Goal: Information Seeking & Learning: Check status

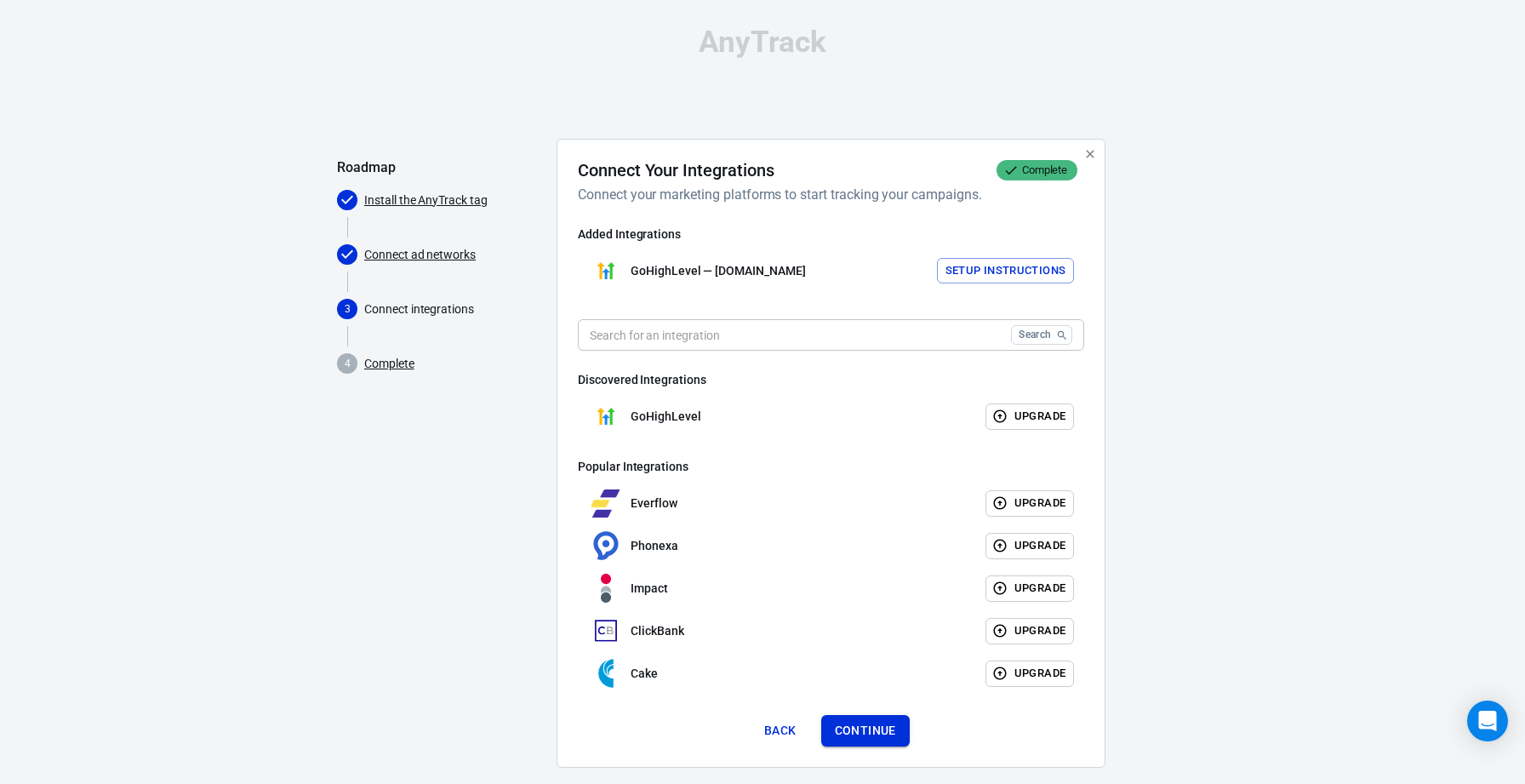
click at [874, 725] on button "Continue" at bounding box center [865, 731] width 88 height 32
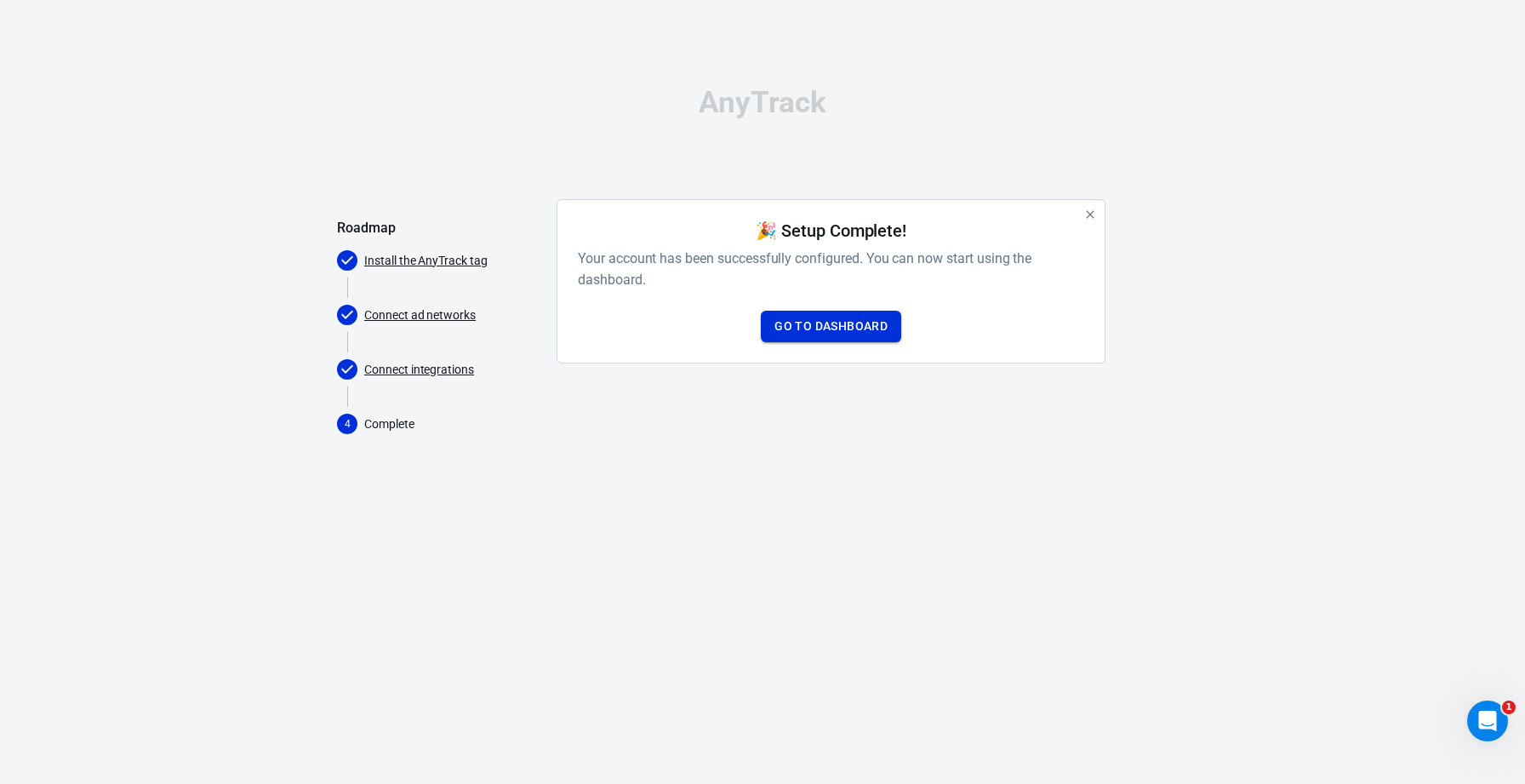
click at [864, 322] on link "Go to Dashboard" at bounding box center [831, 327] width 140 height 32
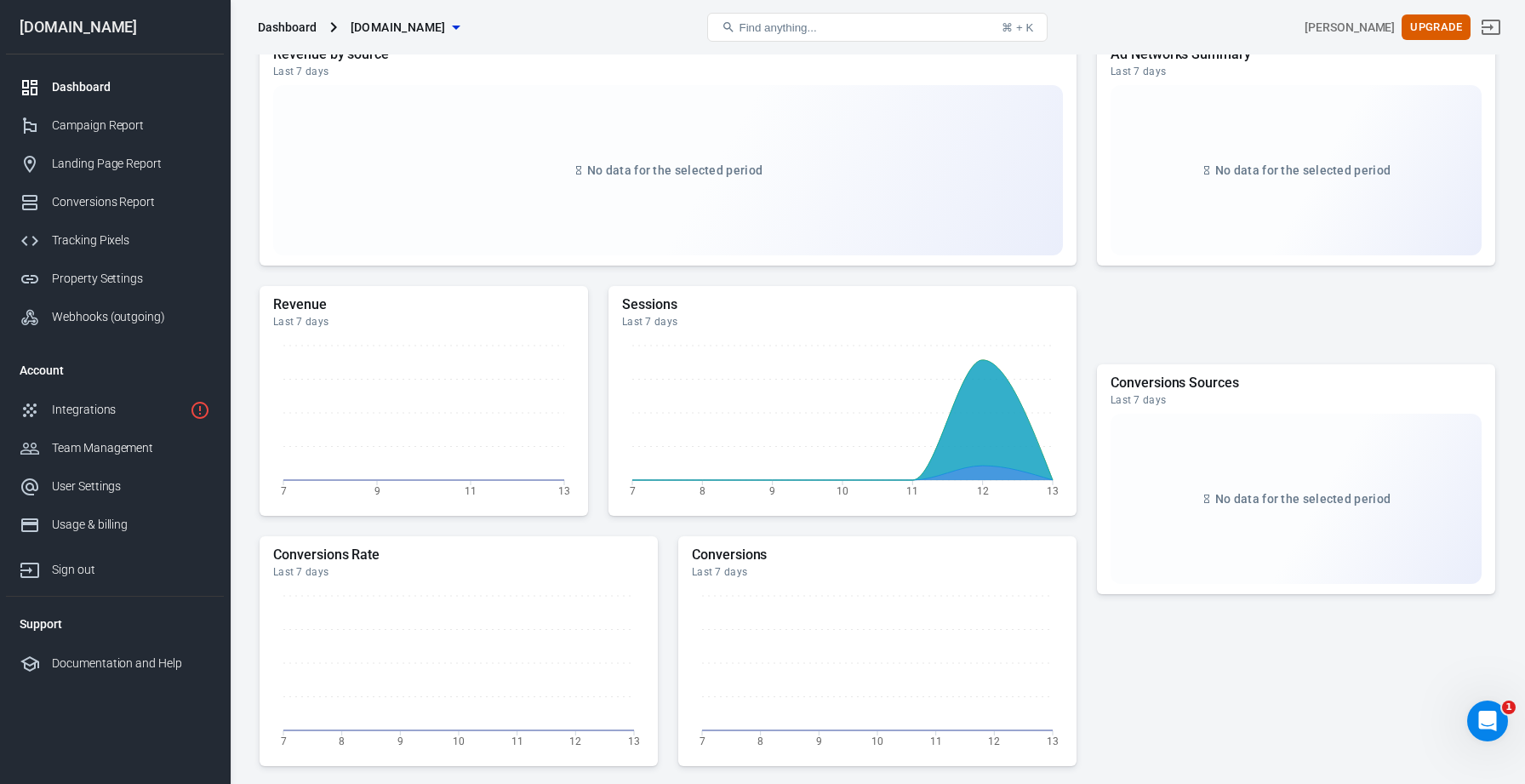
scroll to position [225, 0]
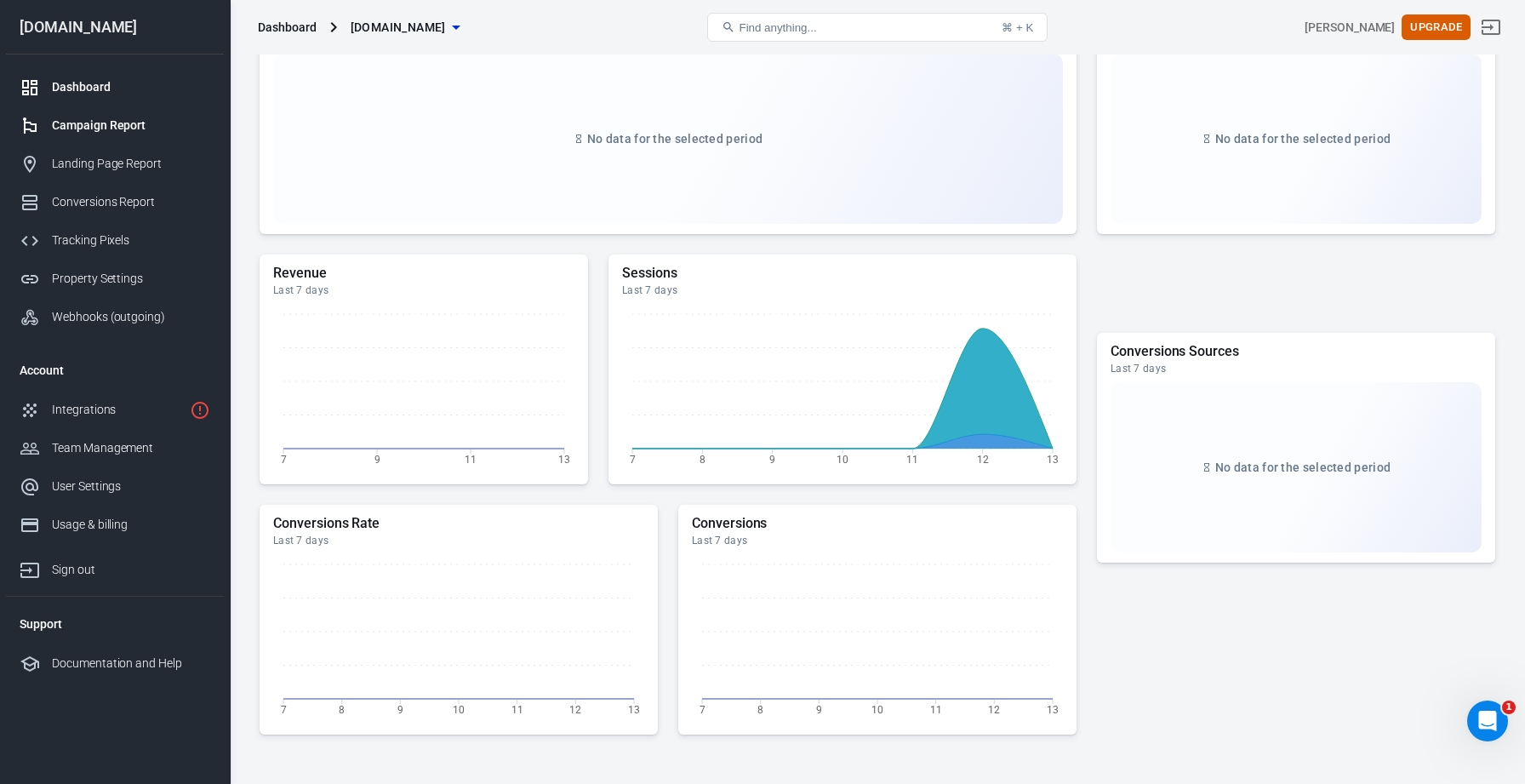
click at [104, 119] on div "Campaign Report" at bounding box center [131, 125] width 158 height 18
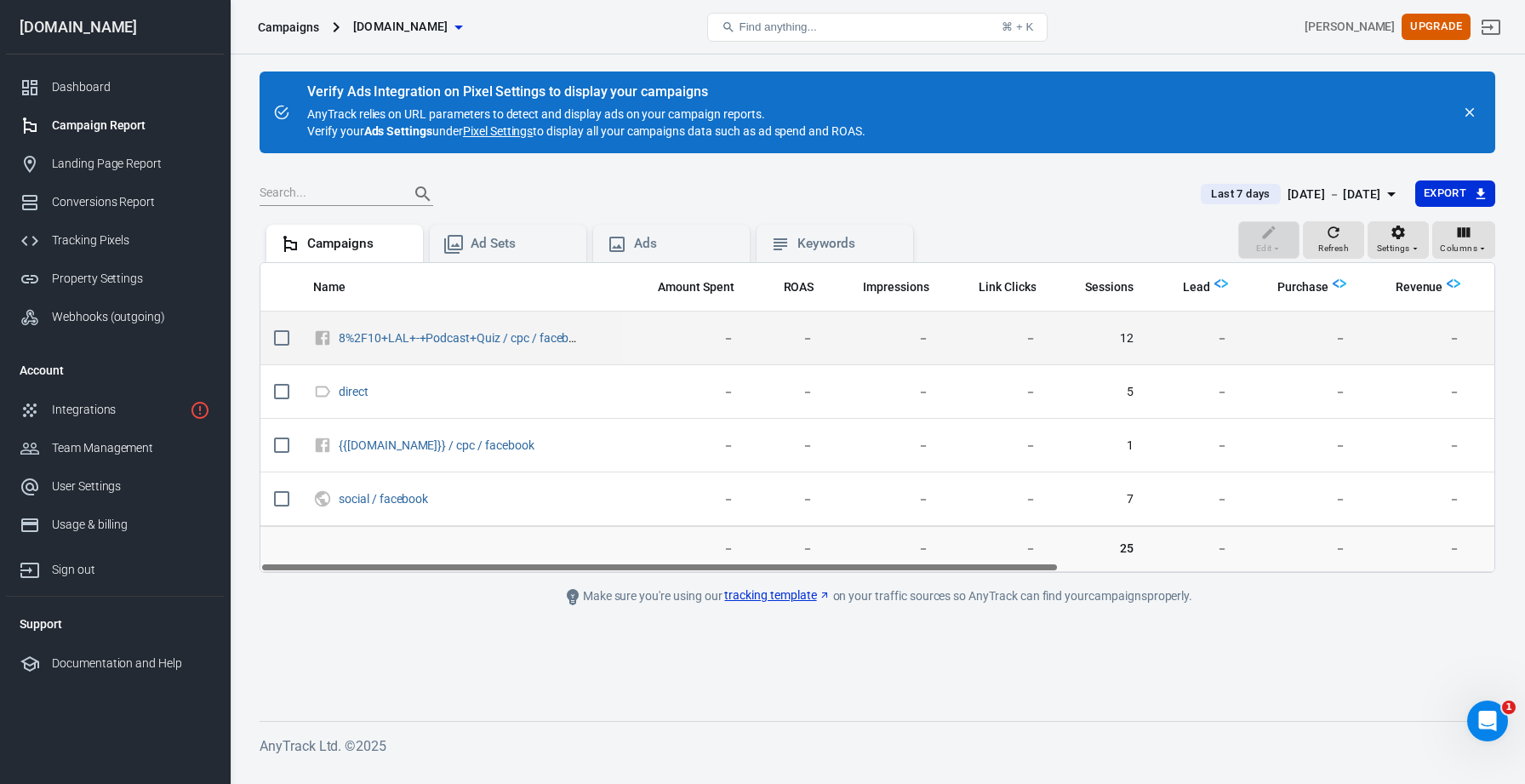
click at [657, 332] on span "－" at bounding box center [685, 338] width 99 height 17
click at [281, 337] on input "scrollable content" at bounding box center [282, 337] width 35 height 35
checkbox input "true"
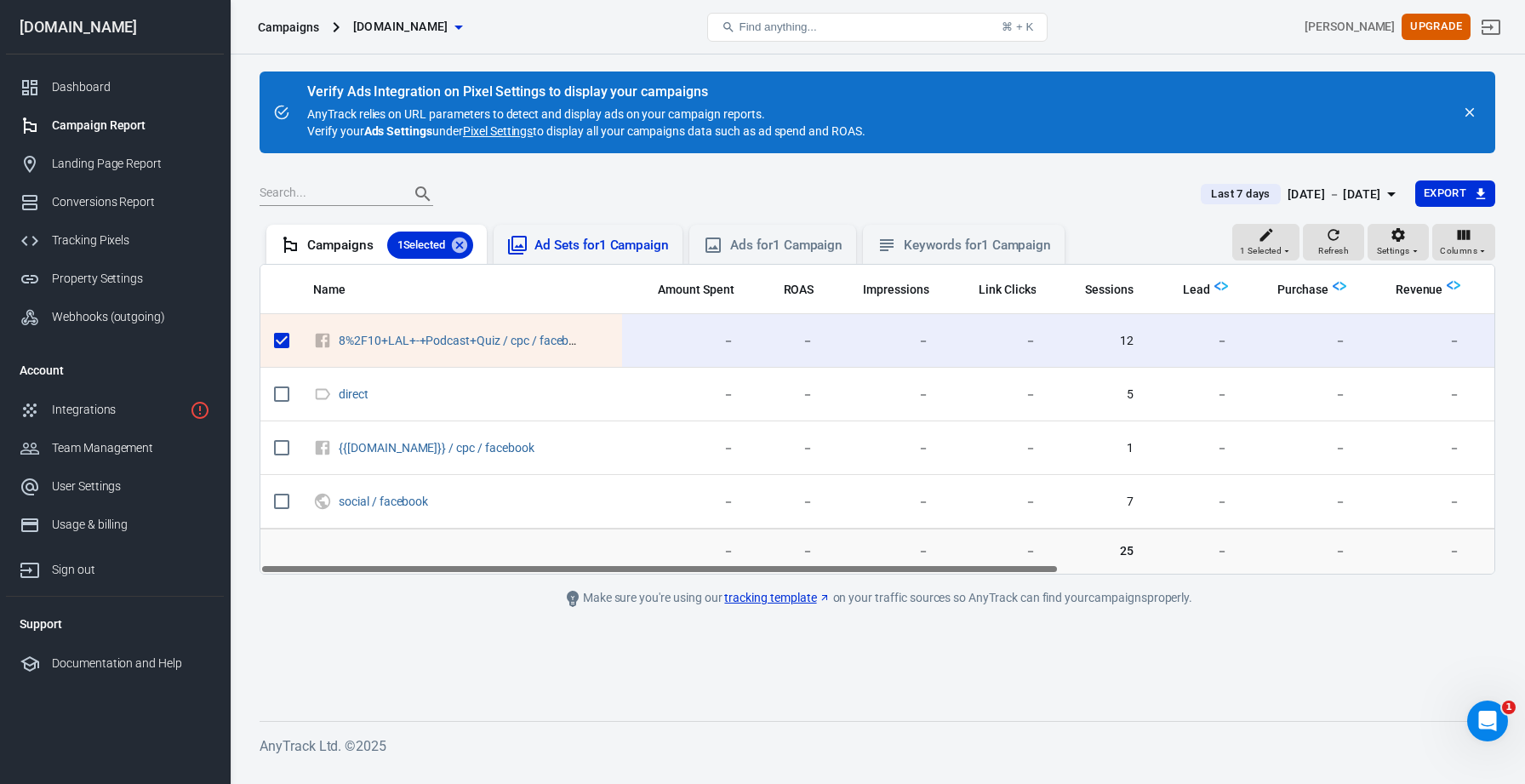
click at [619, 251] on div "Ad Sets for 1 Campaign" at bounding box center [601, 245] width 134 height 18
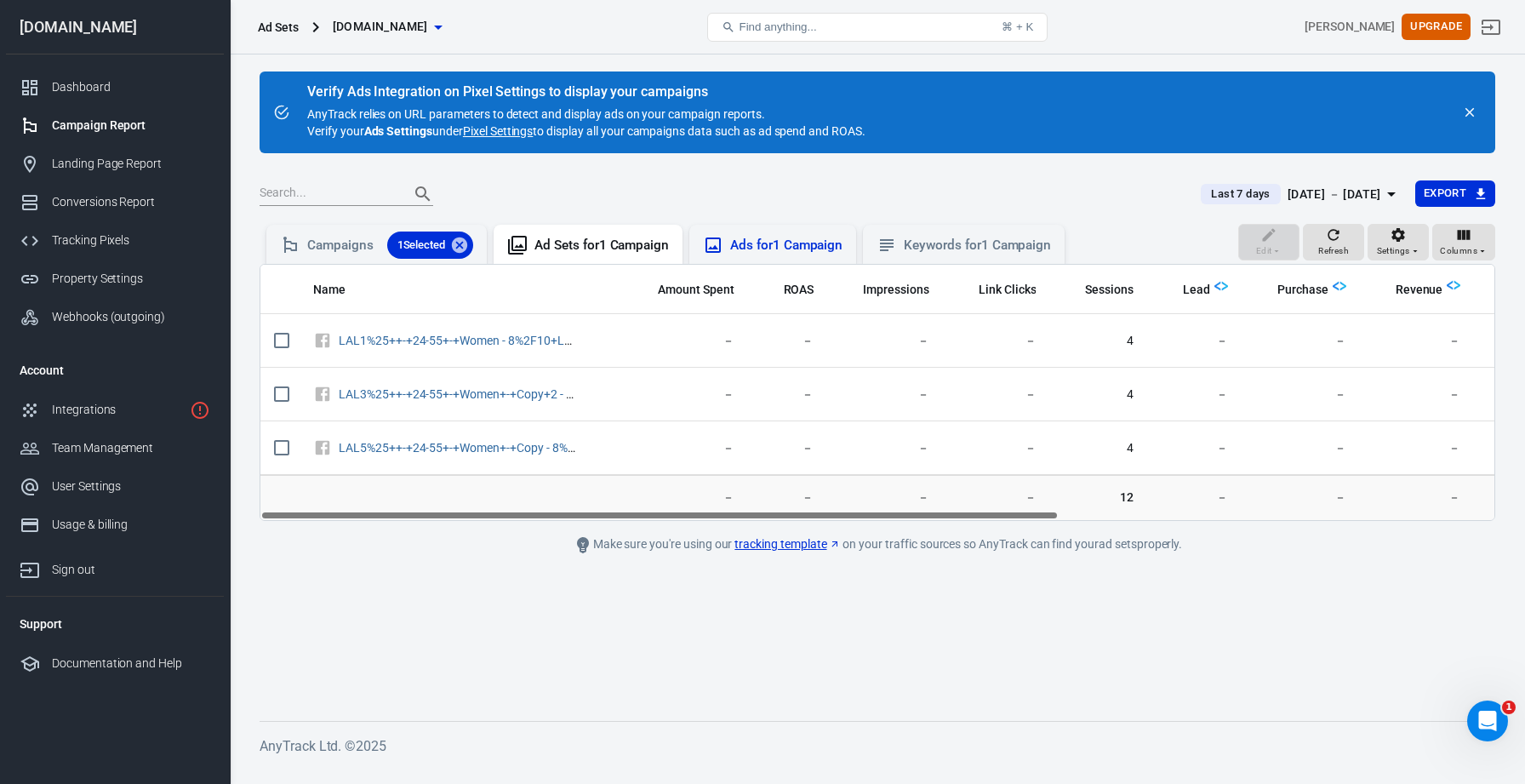
click at [777, 243] on div "Ads for 1 Campaign" at bounding box center [786, 245] width 112 height 18
click at [953, 252] on div "Keywords for 1 Campaign" at bounding box center [978, 245] width 147 height 18
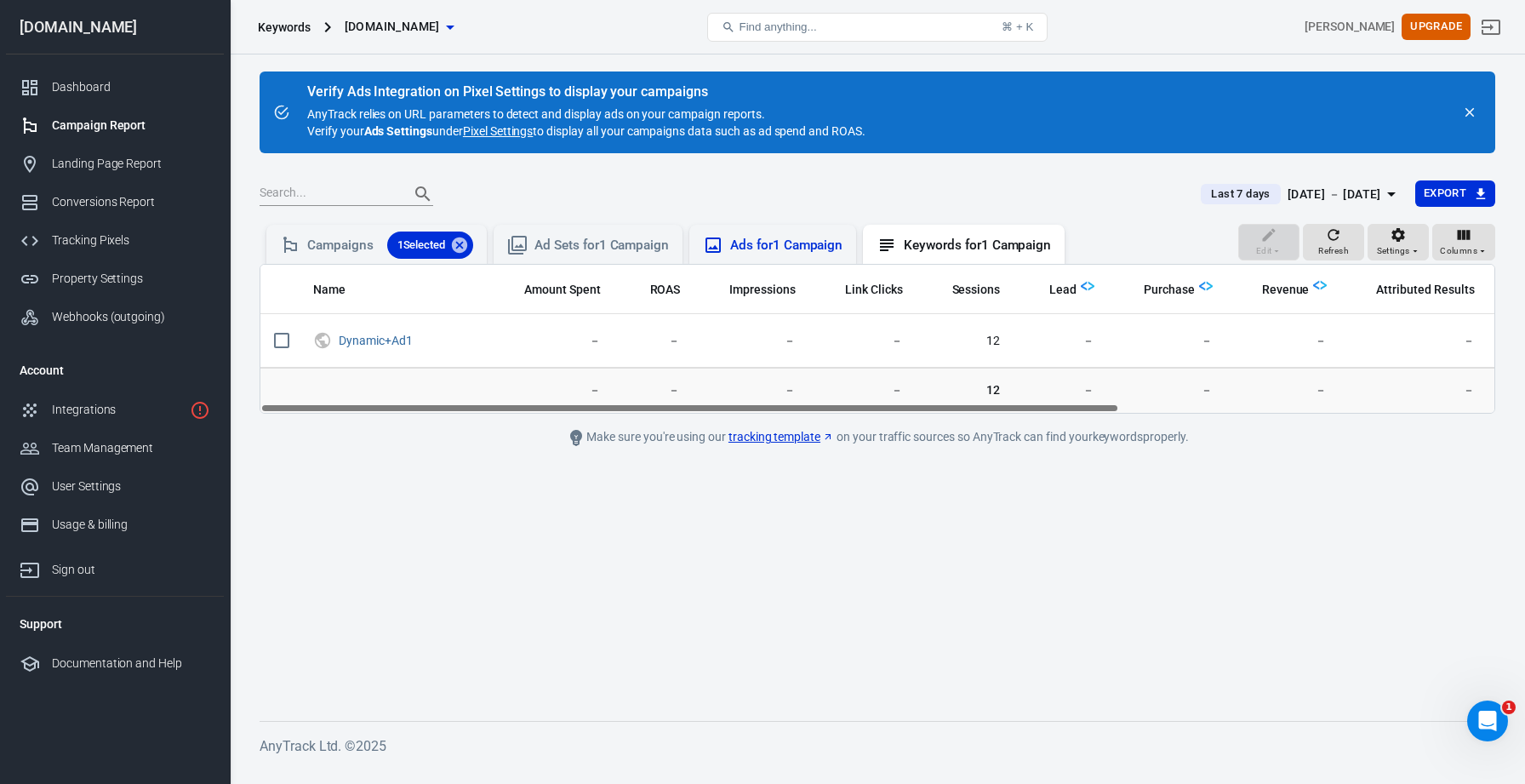
click at [778, 252] on div "Ads for 1 Campaign" at bounding box center [786, 245] width 112 height 18
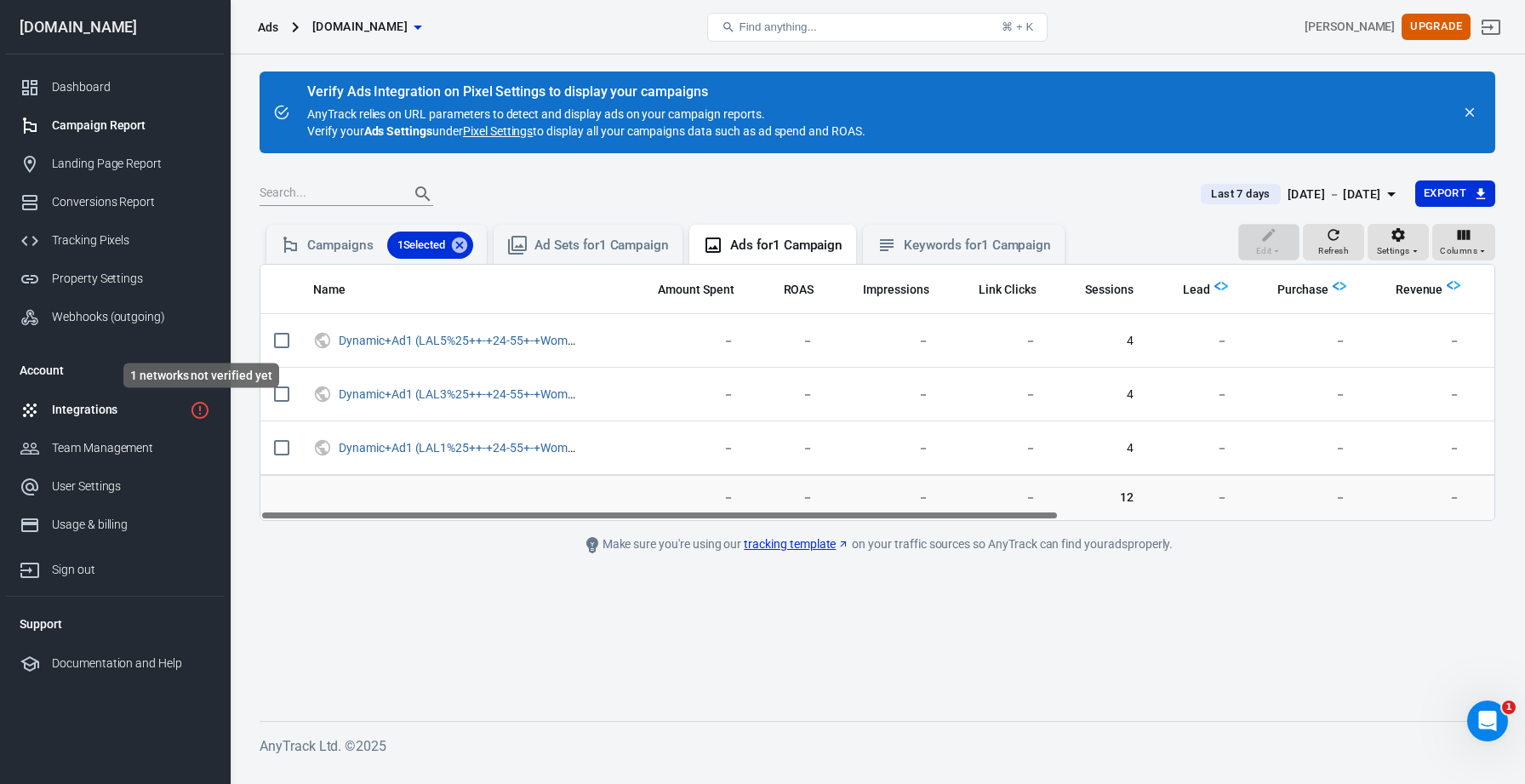
click at [190, 413] on icon "1 networks not verified yet" at bounding box center [200, 410] width 20 height 20
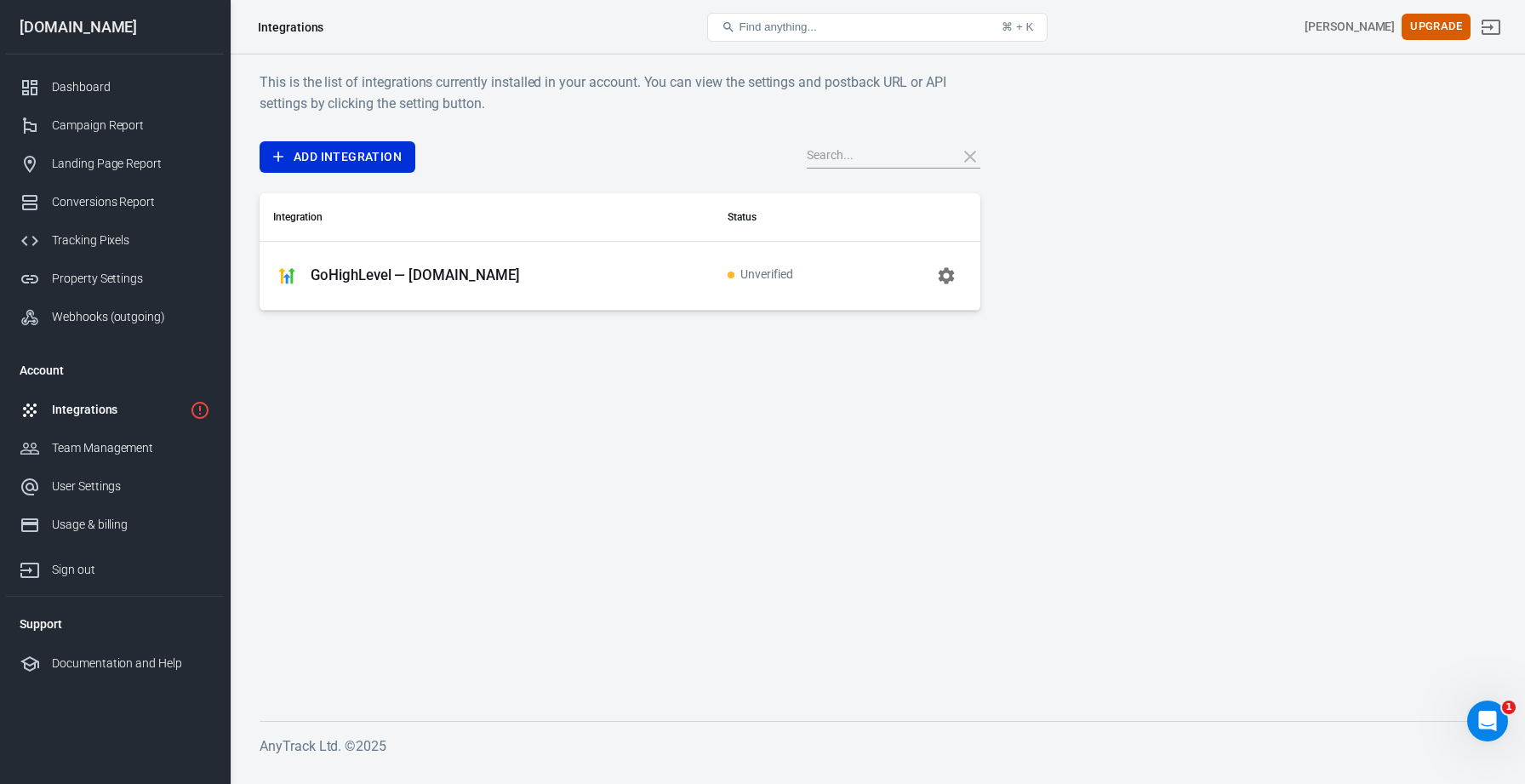
click at [793, 280] on span "Unverified" at bounding box center [760, 275] width 65 height 14
click at [963, 275] on button "button" at bounding box center [947, 275] width 41 height 41
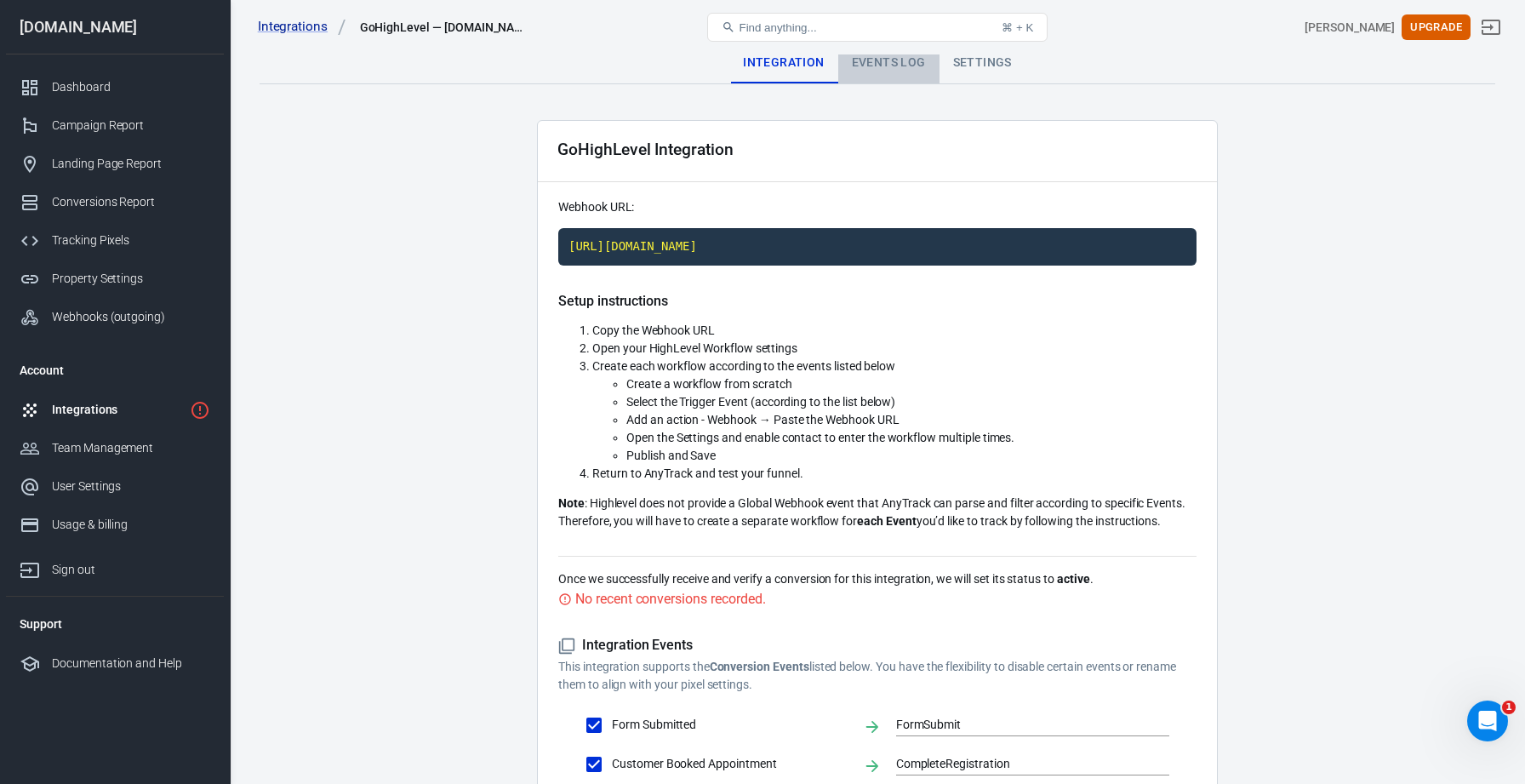
click at [924, 58] on div "Events Log" at bounding box center [888, 63] width 102 height 41
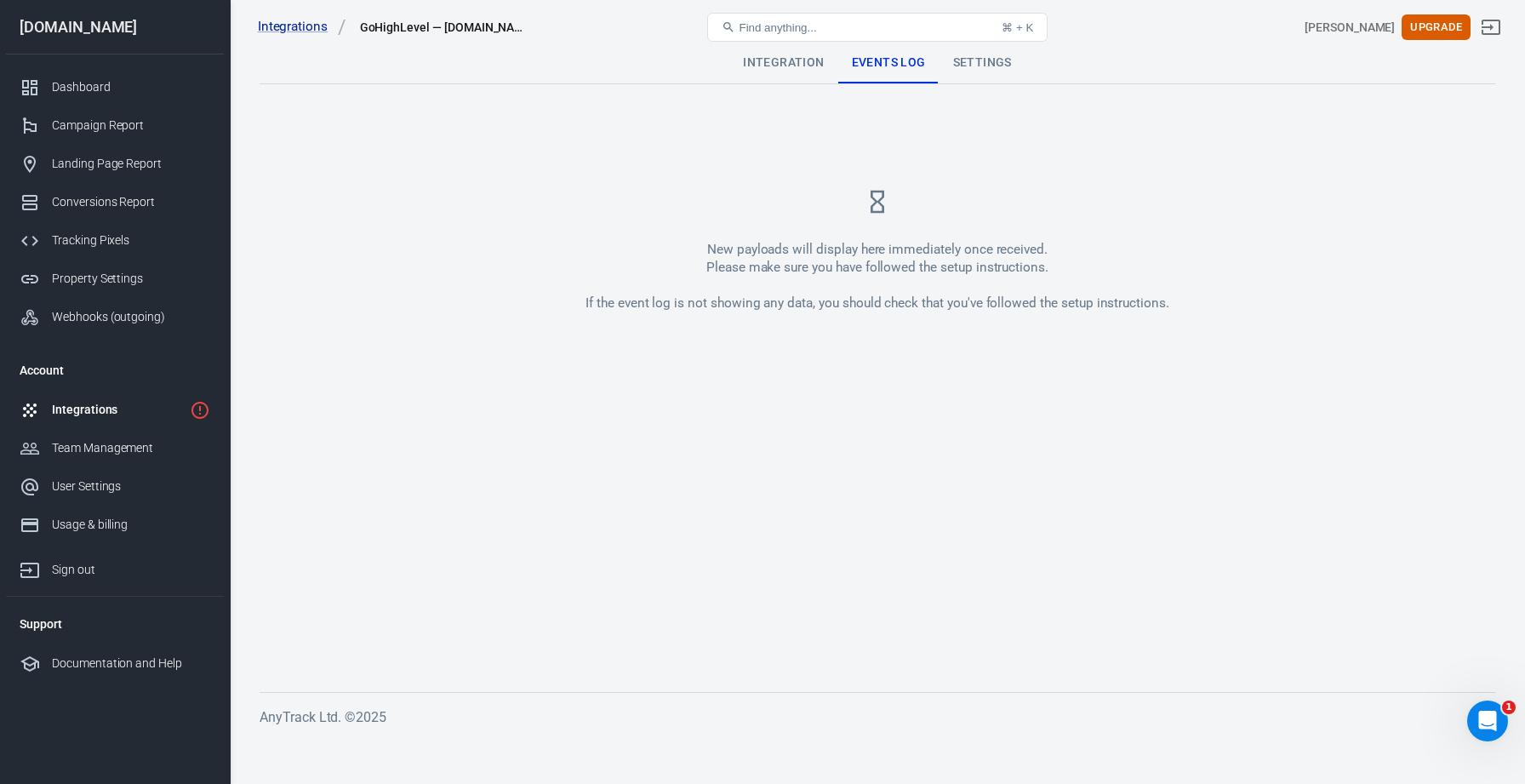
click at [807, 343] on div "New payloads will display here immediately once received. Please make sure you …" at bounding box center [878, 250] width 1236 height 260
